Goal: Transaction & Acquisition: Book appointment/travel/reservation

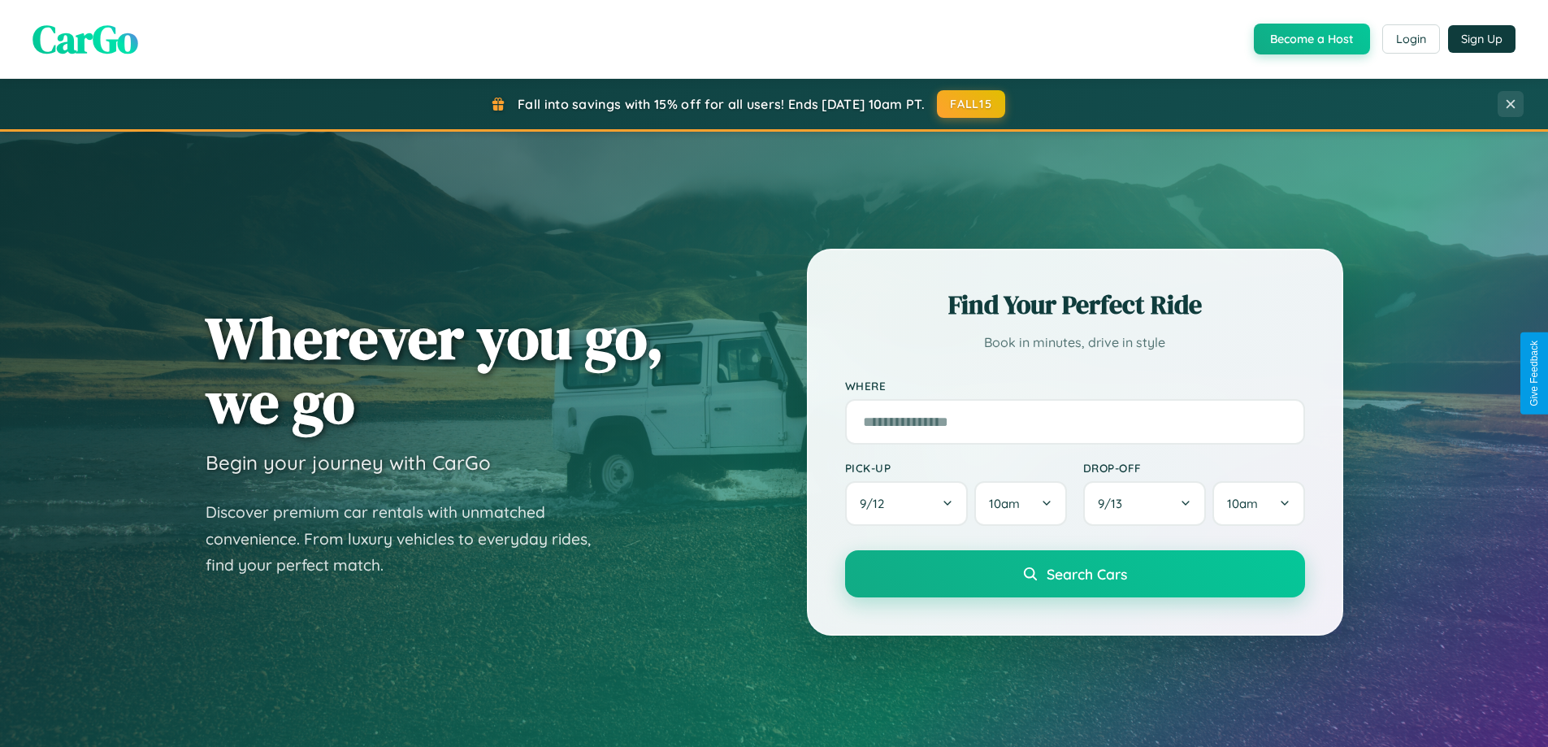
scroll to position [2610, 0]
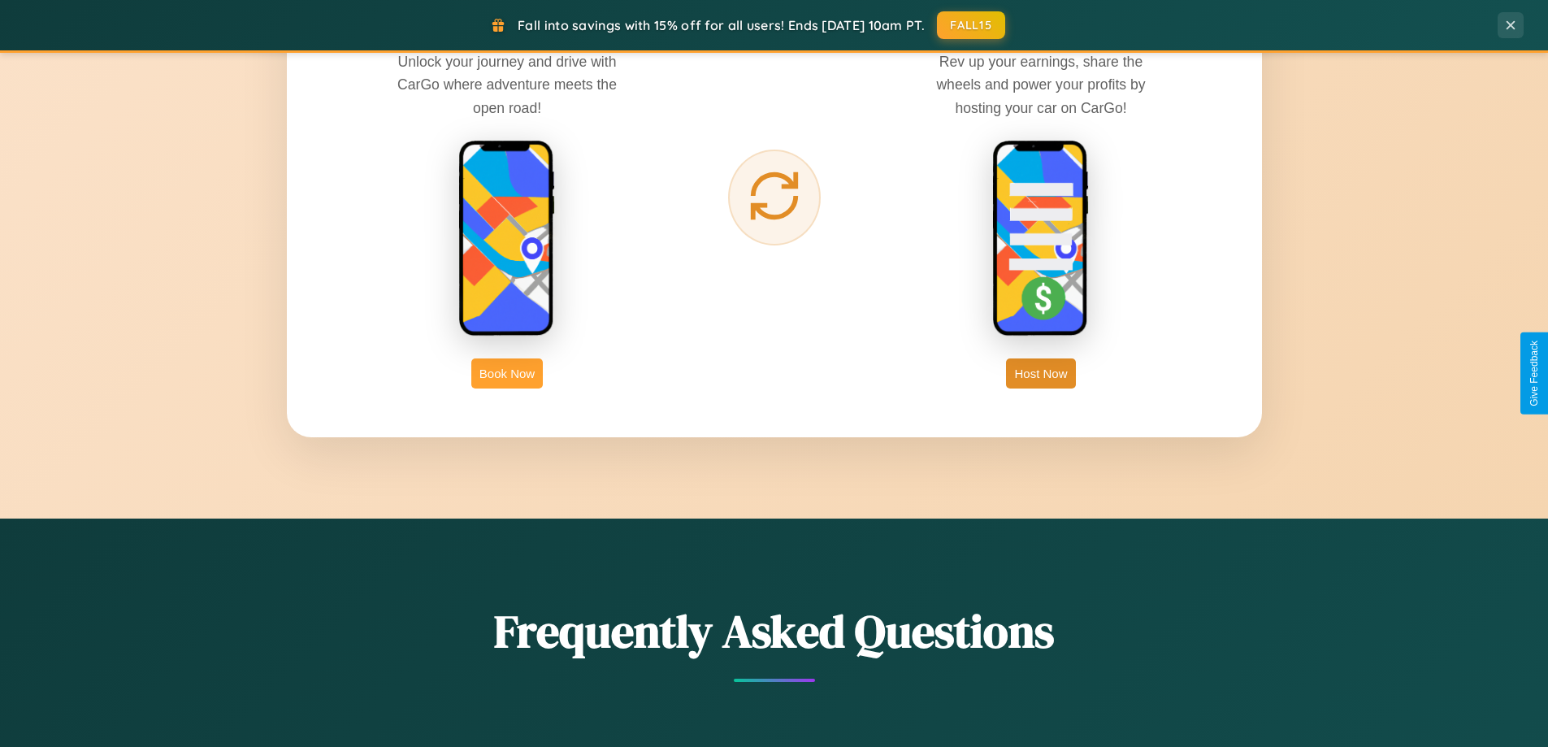
click at [507, 373] on button "Book Now" at bounding box center [506, 373] width 71 height 30
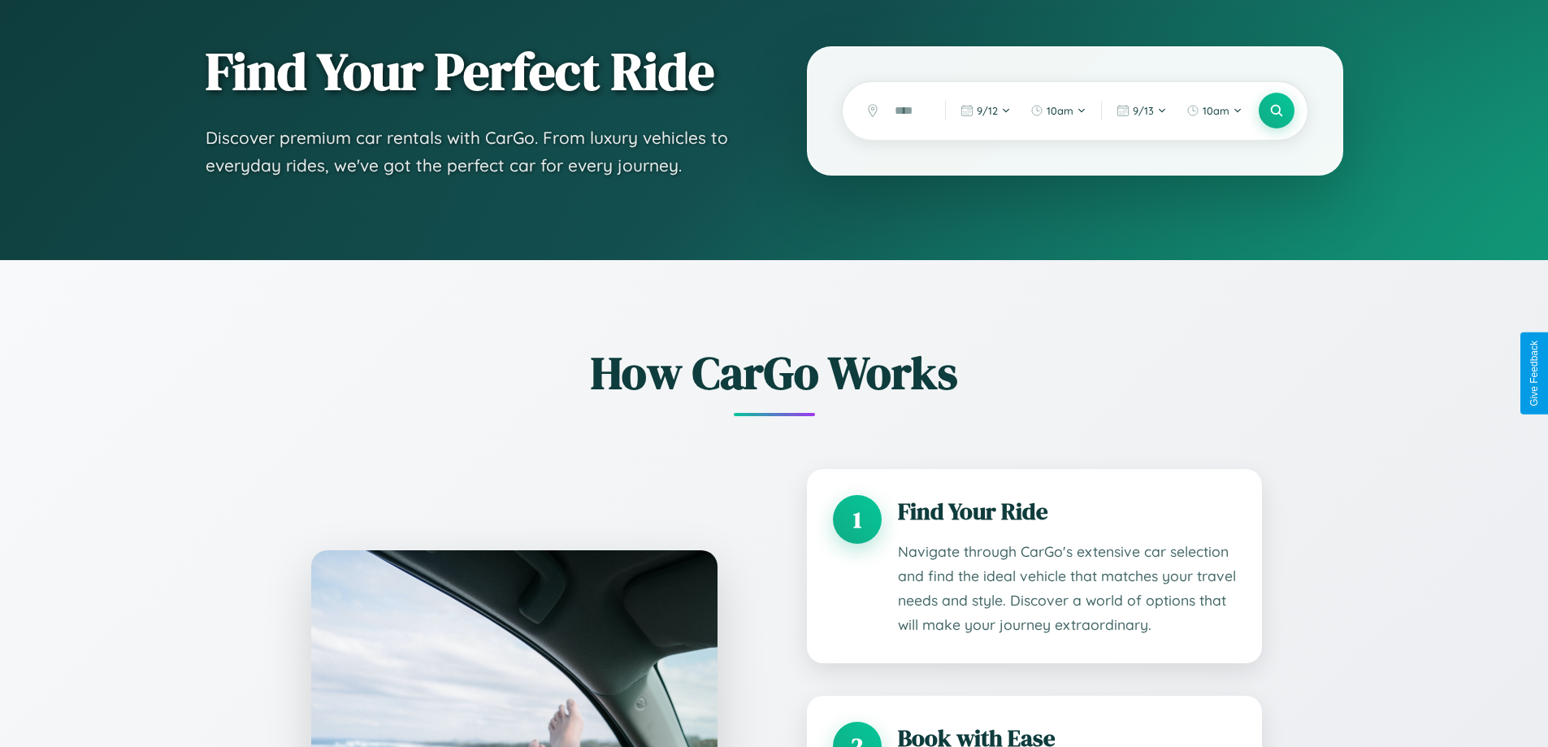
scroll to position [2579, 0]
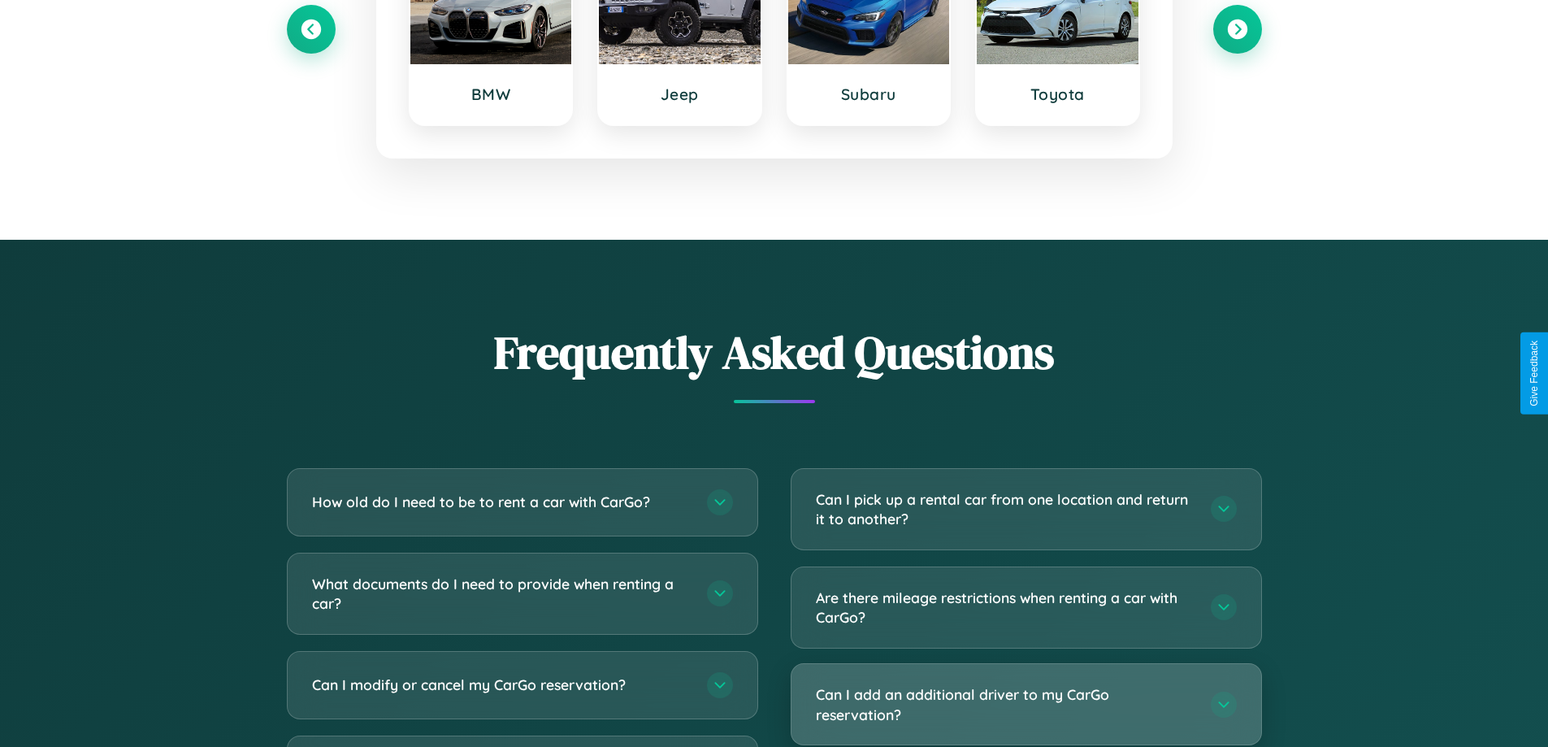
click at [1025, 705] on h3 "Can I add an additional driver to my CarGo reservation?" at bounding box center [1005, 704] width 379 height 40
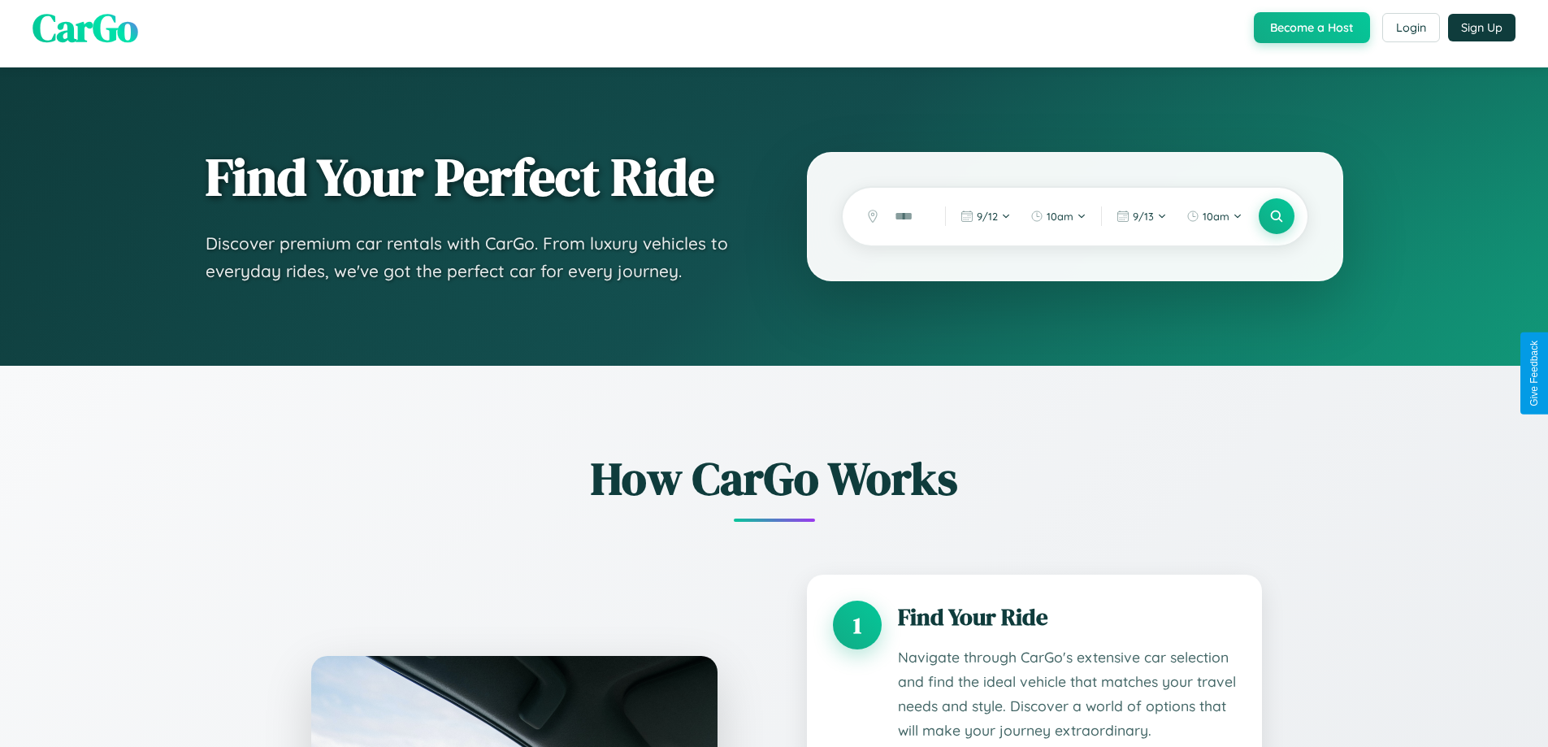
scroll to position [0, 0]
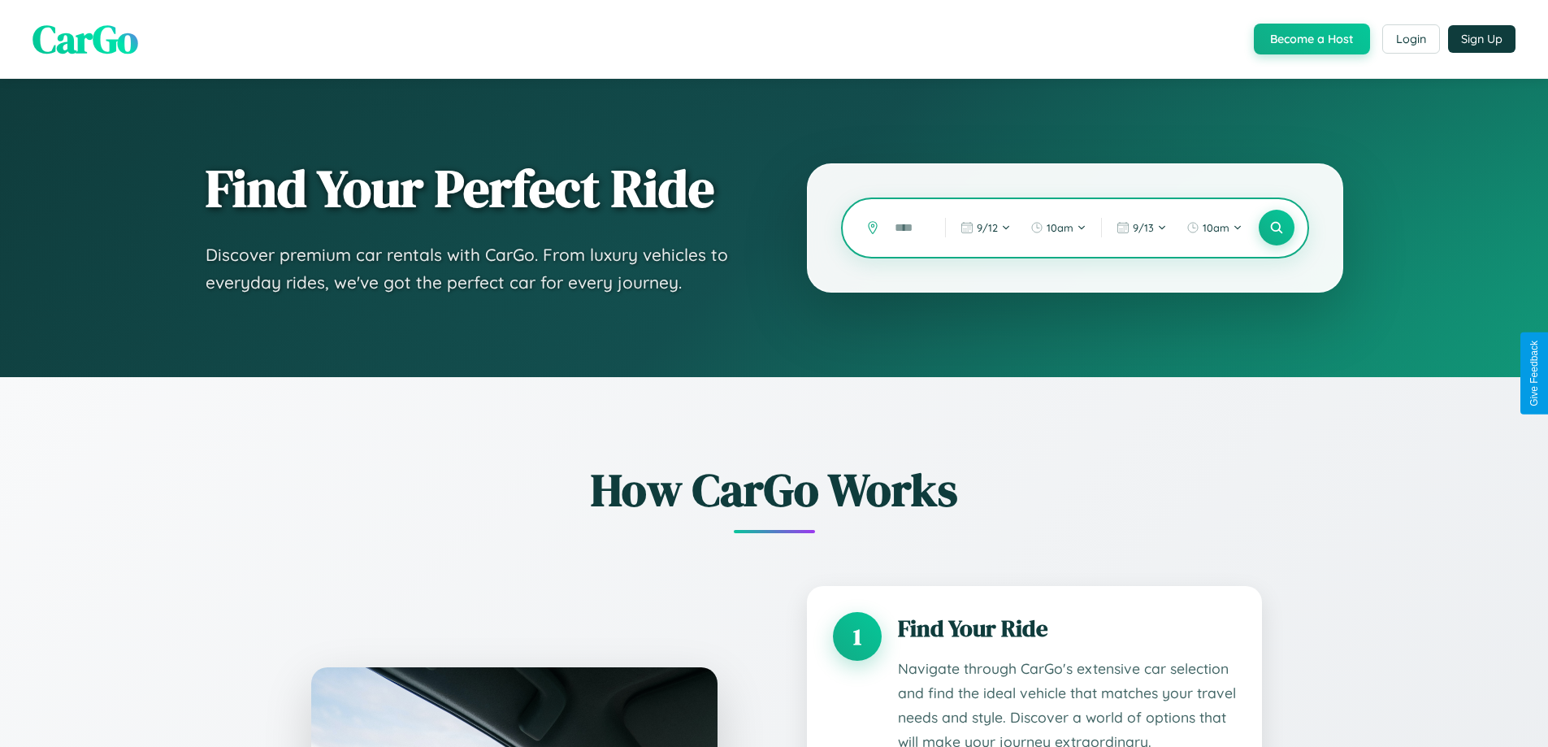
click at [907, 227] on input "text" at bounding box center [907, 228] width 42 height 28
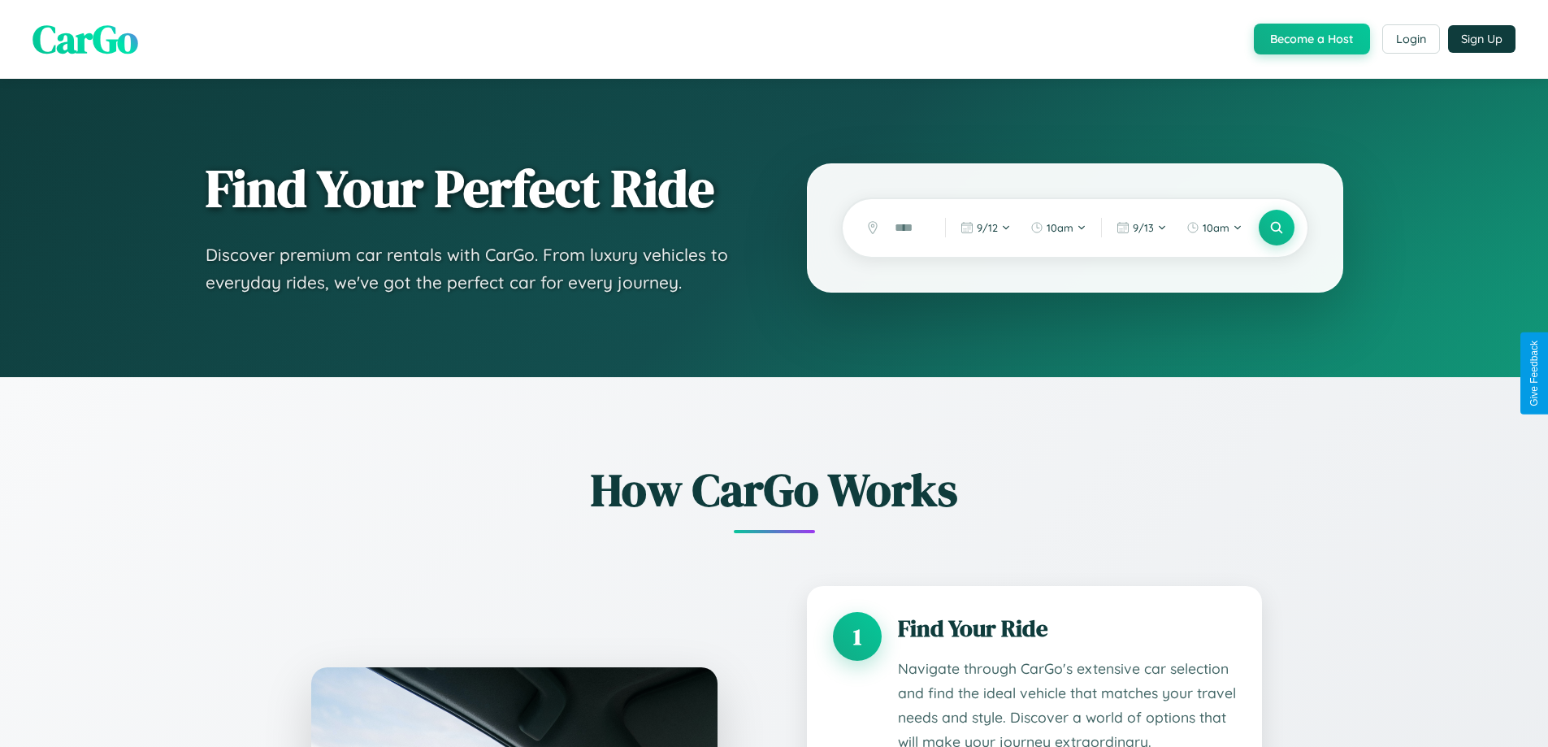
scroll to position [2709, 0]
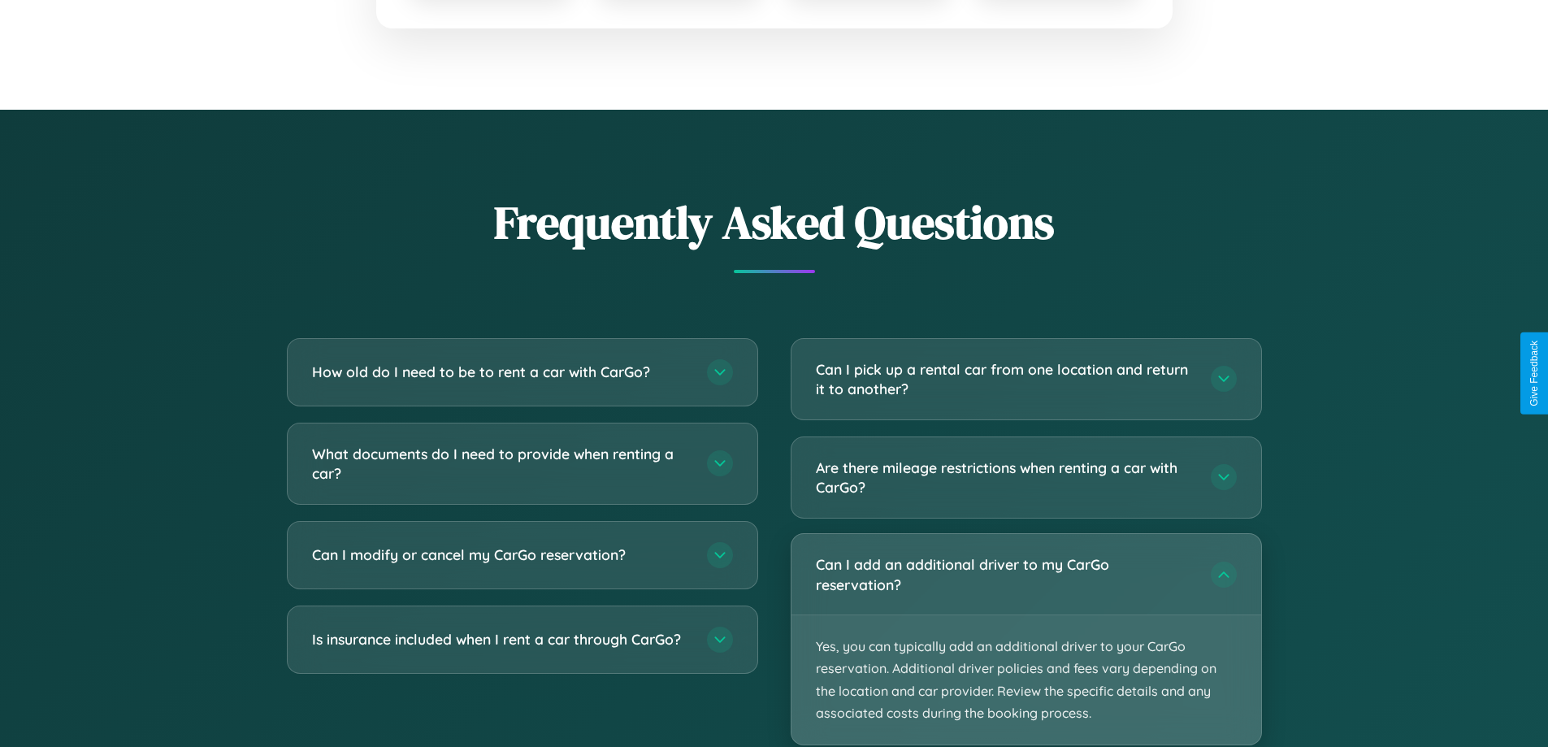
click at [1025, 640] on p "Yes, you can typically add an additional driver to your CarGo reservation. Addi…" at bounding box center [1026, 679] width 470 height 129
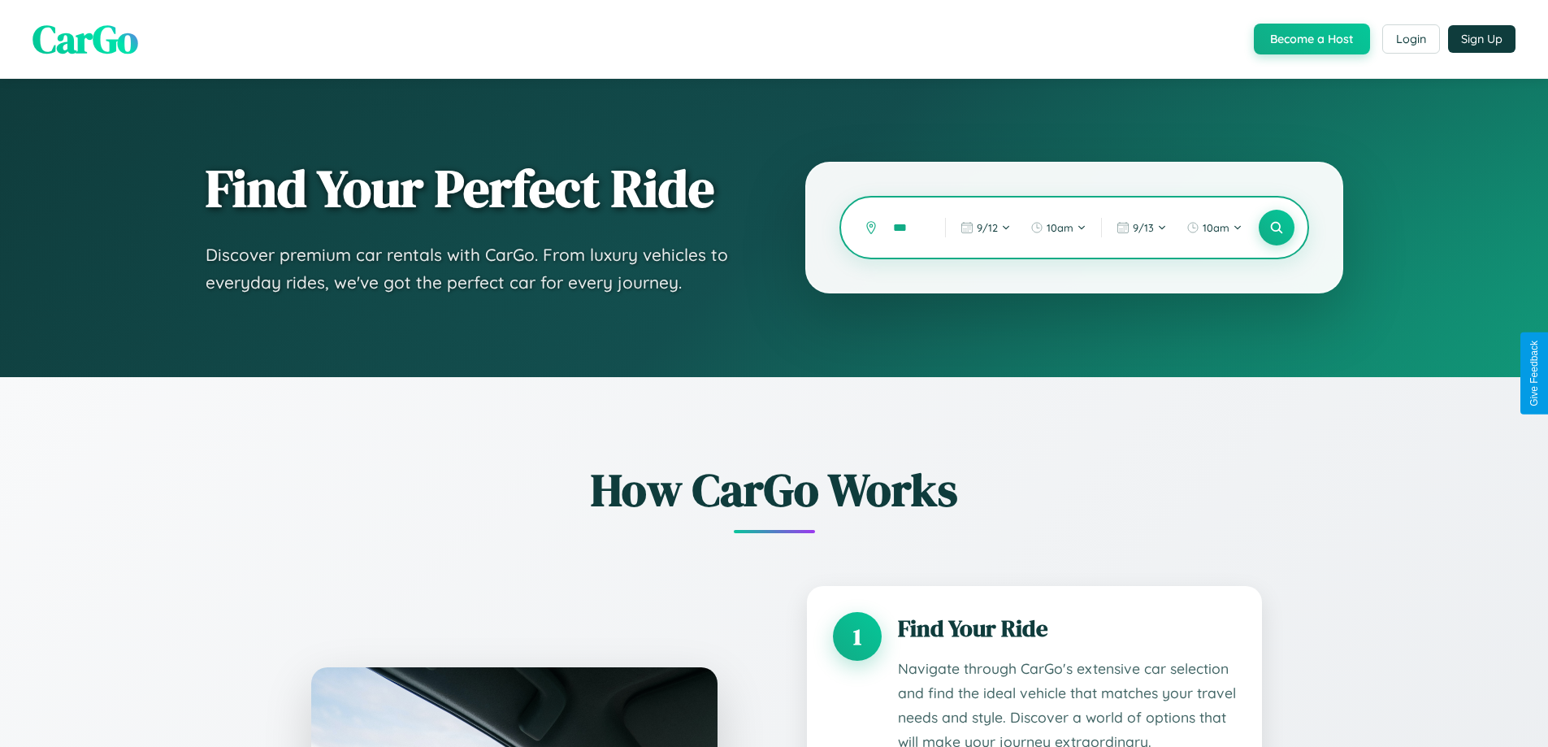
scroll to position [0, 0]
type input "*"
type input "**********"
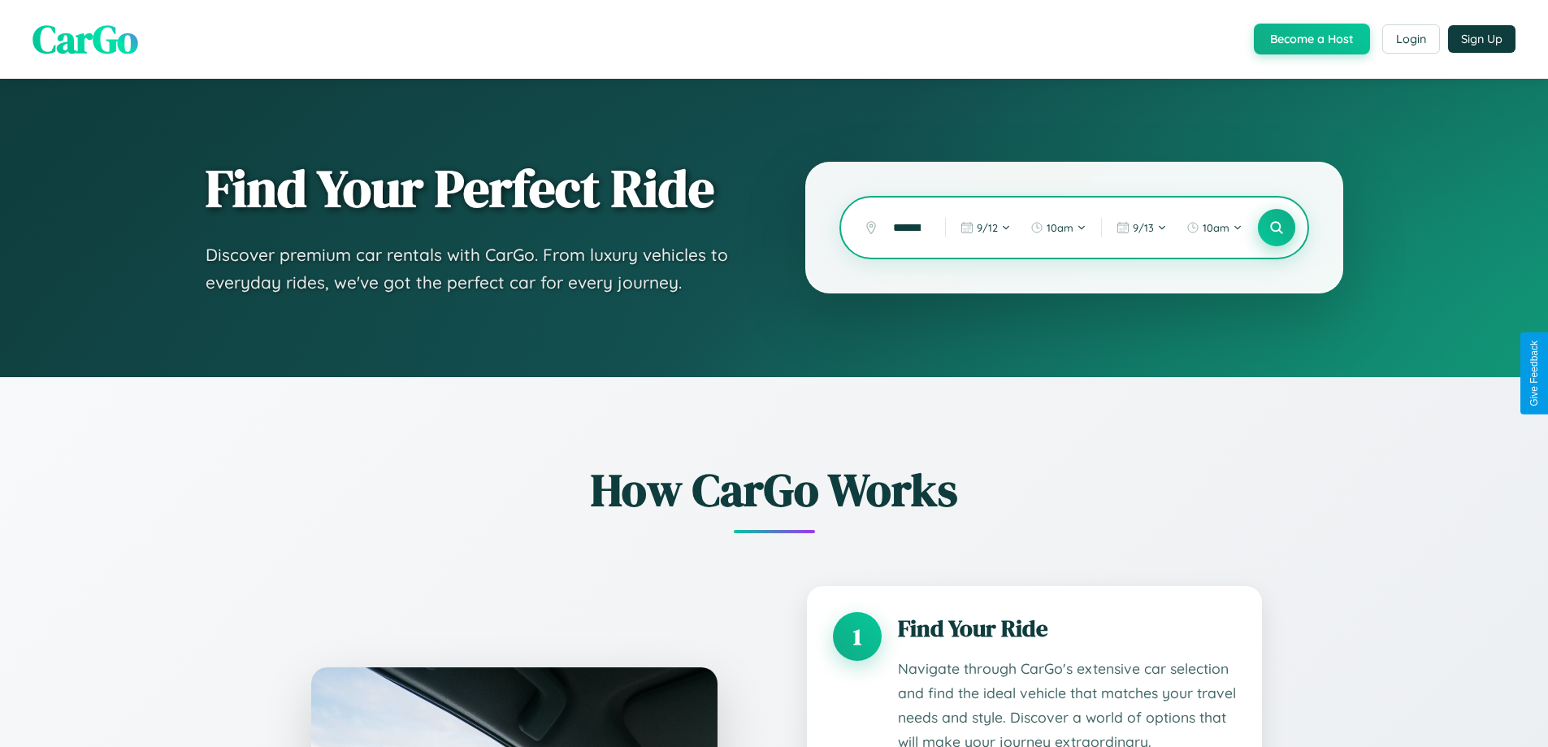
click at [1275, 227] on icon at bounding box center [1275, 227] width 15 height 15
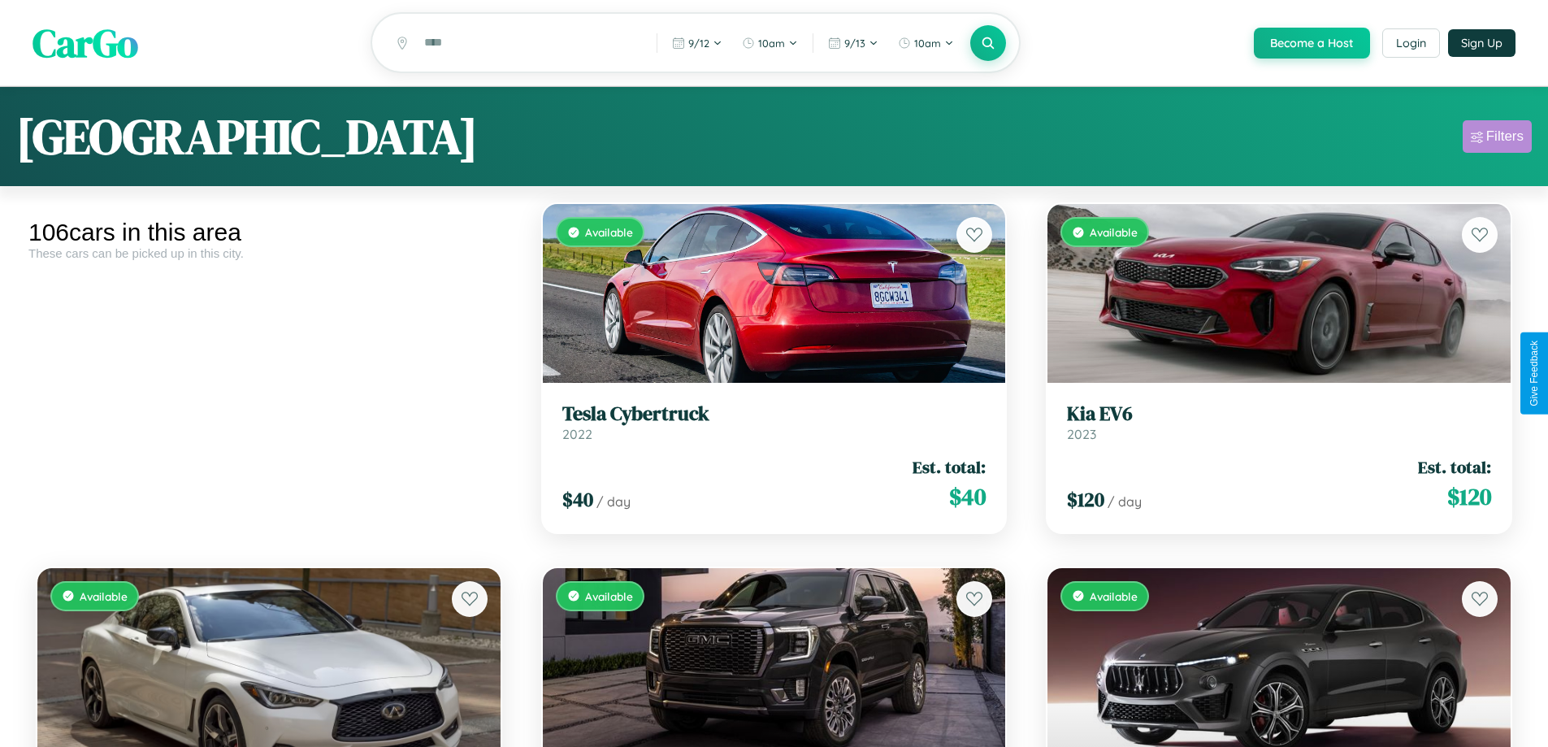
click at [1496, 139] on div "Filters" at bounding box center [1504, 136] width 37 height 16
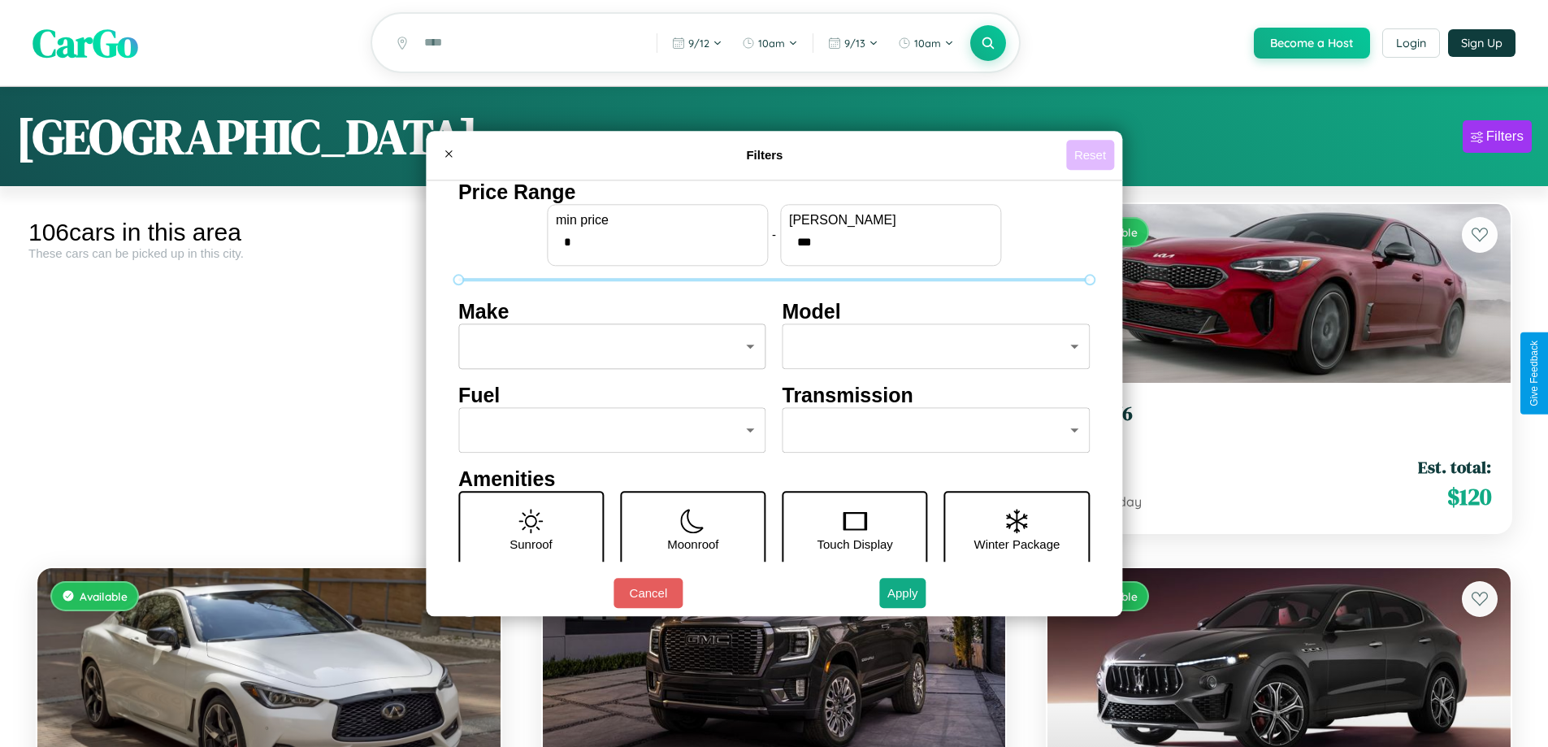
click at [1092, 154] on button "Reset" at bounding box center [1090, 155] width 48 height 30
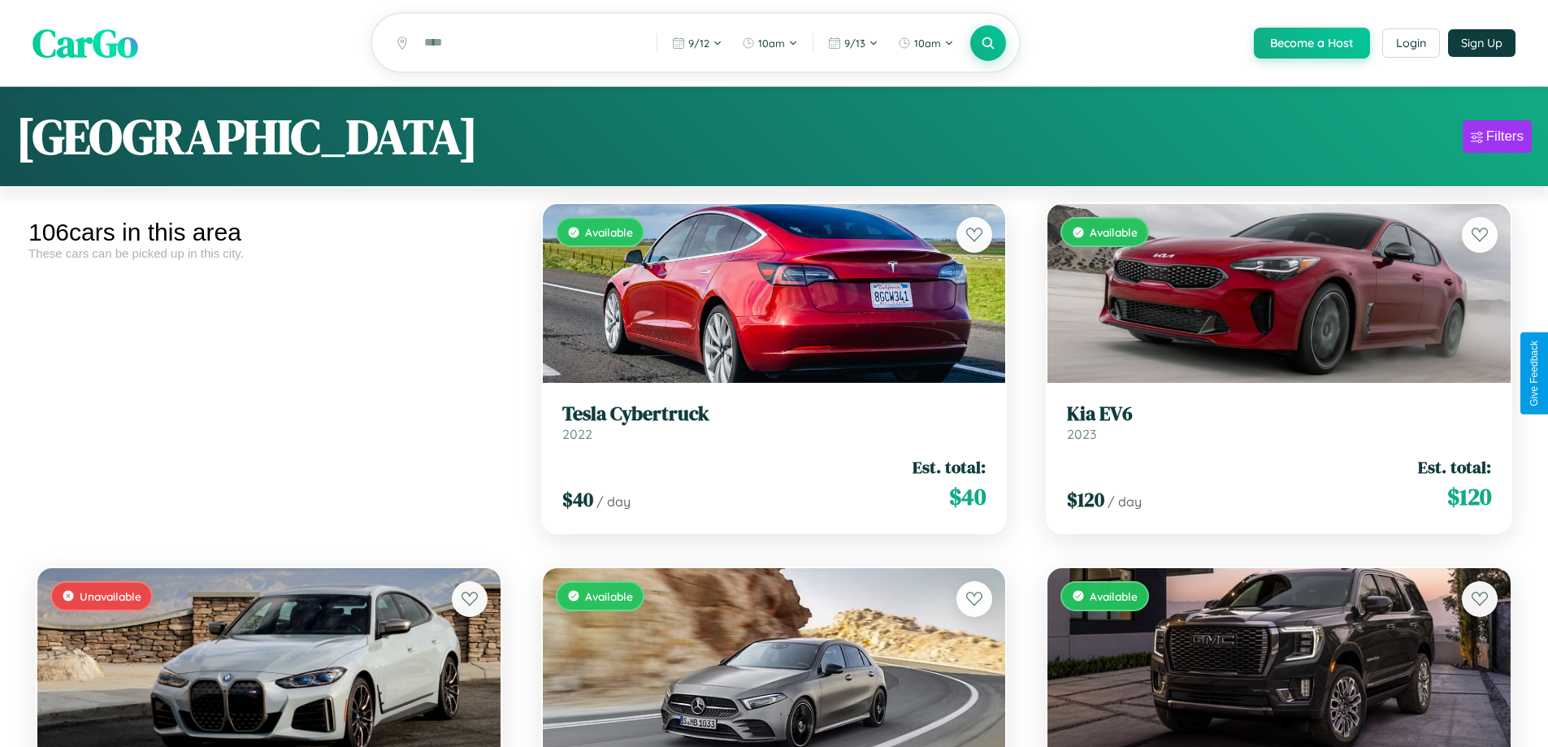
scroll to position [1460, 0]
